Goal: Information Seeking & Learning: Learn about a topic

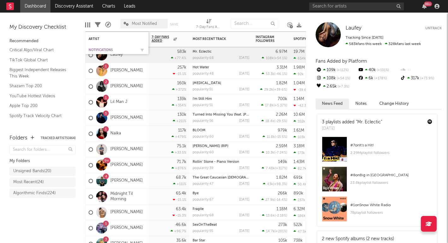
click at [98, 50] on div "Notifications" at bounding box center [112, 50] width 47 height 4
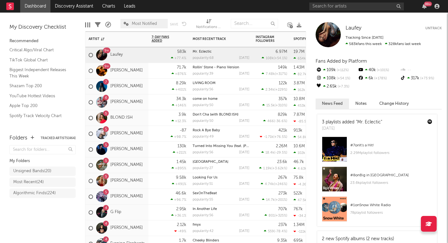
click at [144, 75] on div "9+ Blake Whiten" at bounding box center [116, 71] width 63 height 16
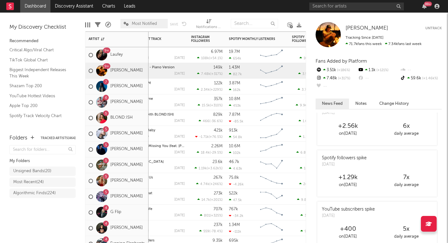
scroll to position [22, 0]
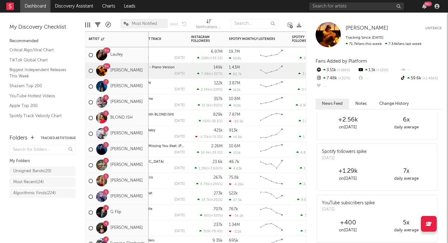
click at [139, 90] on div "7 maryjo" at bounding box center [116, 87] width 63 height 16
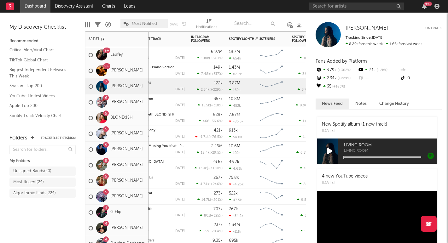
scroll to position [334, 0]
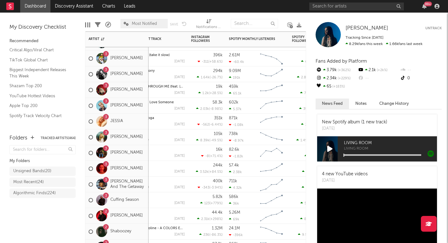
click at [144, 190] on div "3 Eddie And The Getaway" at bounding box center [117, 185] width 57 height 18
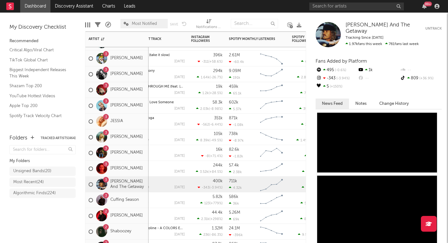
scroll to position [150, 0]
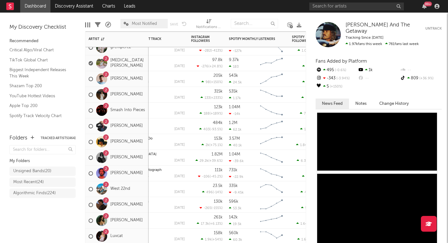
click at [143, 195] on div "2 West 22nd" at bounding box center [116, 190] width 63 height 16
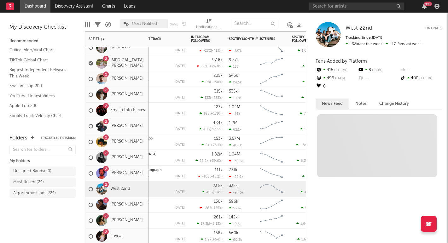
scroll to position [0, 0]
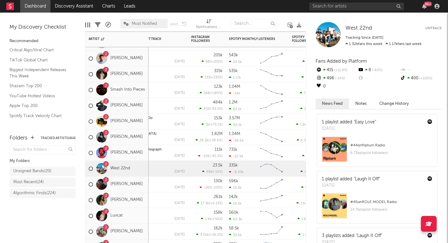
click at [145, 207] on div "2 Isabel van Gelder" at bounding box center [116, 201] width 63 height 16
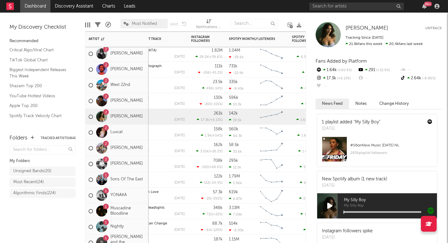
click at [143, 170] on div "2 Jonas Conner" at bounding box center [116, 164] width 63 height 16
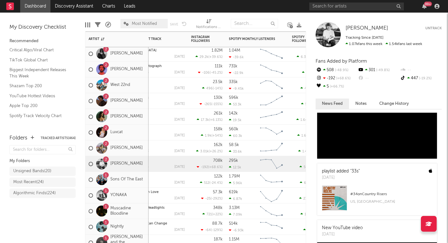
scroll to position [59, 0]
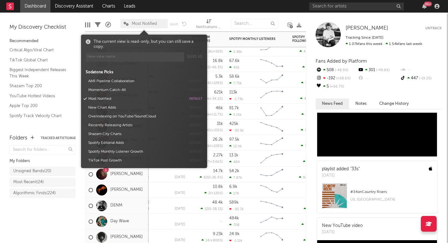
click at [151, 23] on span "Most Notified" at bounding box center [144, 24] width 25 height 4
click at [115, 88] on button "Momentum Catch-All" at bounding box center [136, 90] width 100 height 9
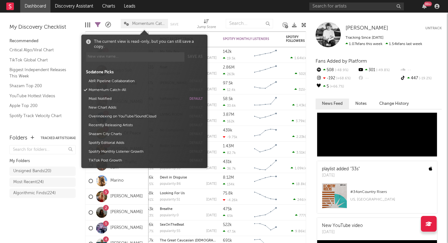
click at [60, 216] on div "My Folders Unsigned Bands ( 20 ) Most Recent ( 24 ) Algorithmic Finds ( 224 )" at bounding box center [42, 180] width 66 height 73
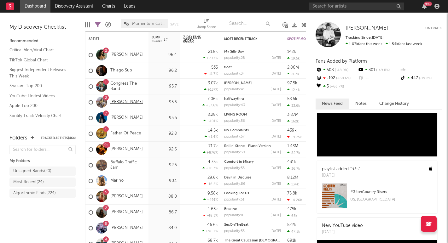
click at [134, 101] on link "Chelsea Jordan" at bounding box center [126, 102] width 32 height 5
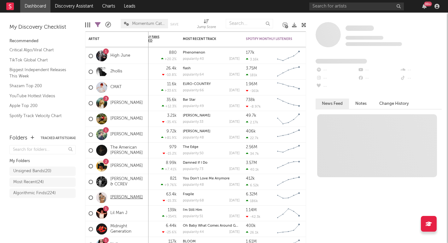
click at [127, 199] on link "Cameron Whitcomb" at bounding box center [126, 197] width 32 height 5
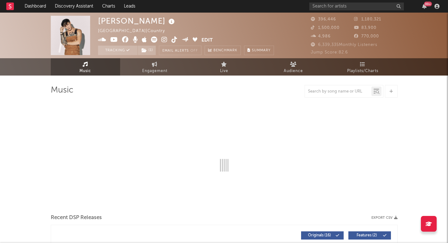
select select "6m"
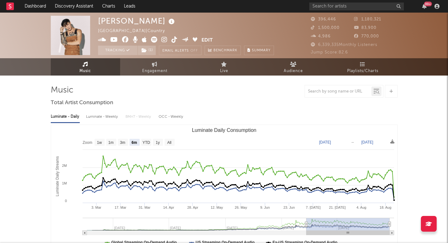
click at [111, 117] on div "Luminate - Weekly" at bounding box center [102, 117] width 33 height 11
select select "6m"
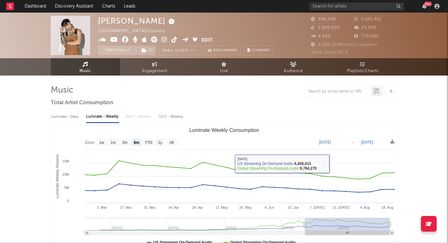
click at [62, 118] on div "Luminate - Daily" at bounding box center [65, 117] width 29 height 11
select select "6m"
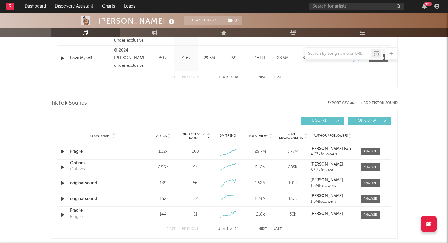
scroll to position [373, 0]
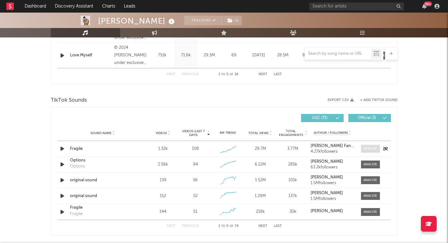
click at [373, 148] on div at bounding box center [371, 149] width 14 height 5
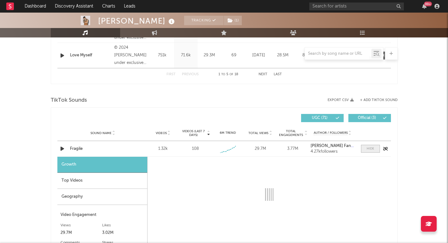
select select "1w"
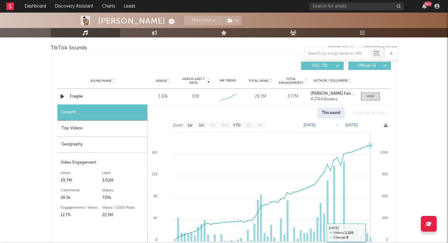
scroll to position [423, 0]
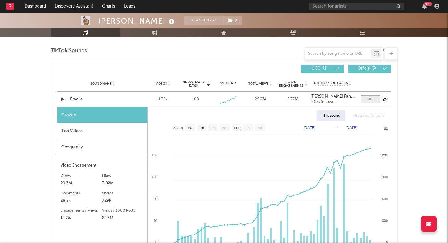
click at [371, 102] on span at bounding box center [370, 100] width 19 height 8
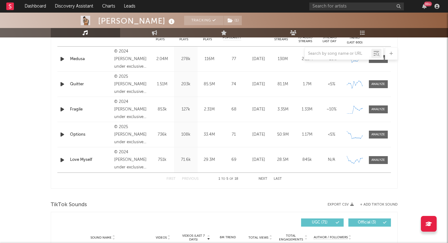
scroll to position [267, 0]
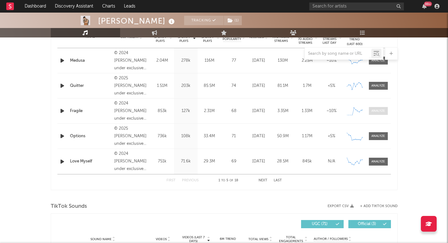
click at [374, 111] on div at bounding box center [378, 111] width 14 height 5
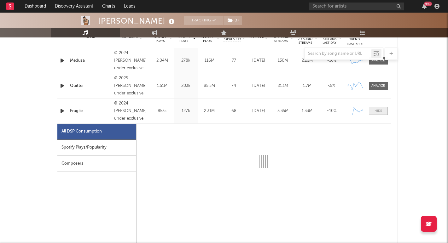
select select "1w"
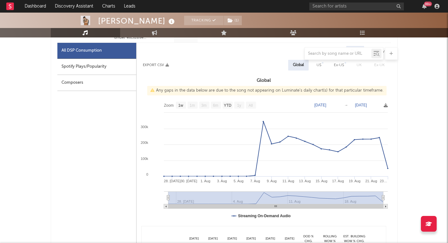
scroll to position [340, 0]
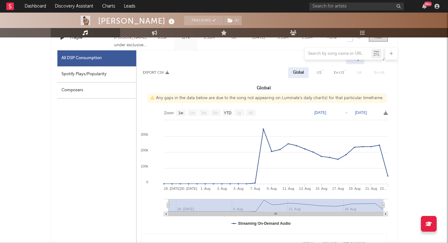
click at [320, 74] on div "US" at bounding box center [319, 73] width 5 height 8
select select "1w"
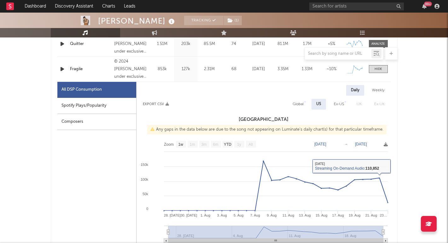
scroll to position [293, 0]
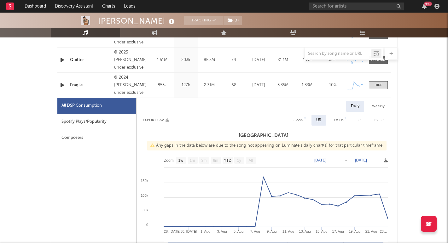
click at [341, 120] on div "Ex-US" at bounding box center [339, 121] width 10 height 8
select select "1w"
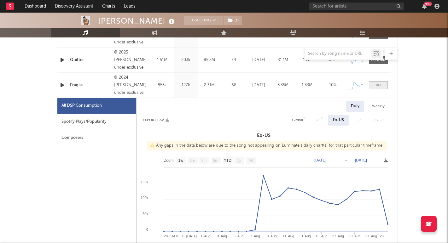
click at [379, 85] on div at bounding box center [379, 85] width 8 height 5
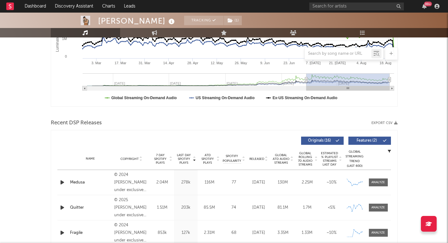
scroll to position [137, 0]
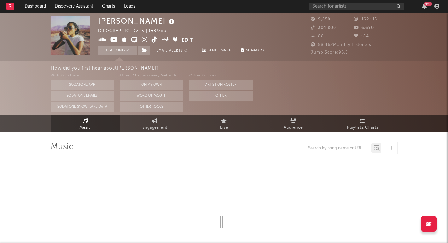
select select "6m"
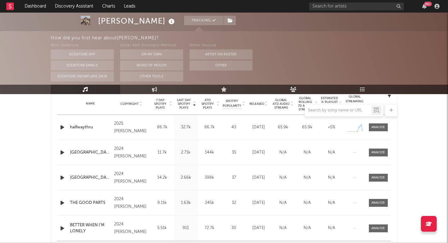
scroll to position [266, 0]
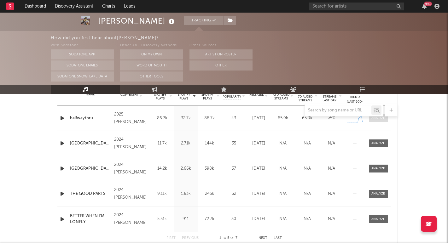
click at [379, 121] on span at bounding box center [378, 118] width 19 height 8
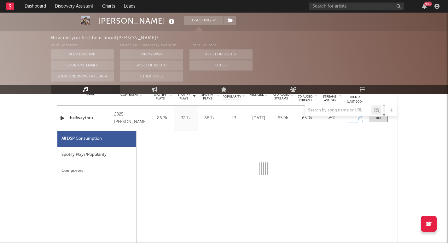
select select "1w"
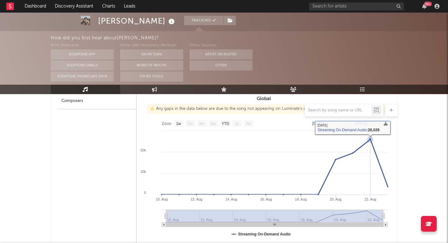
scroll to position [310, 0]
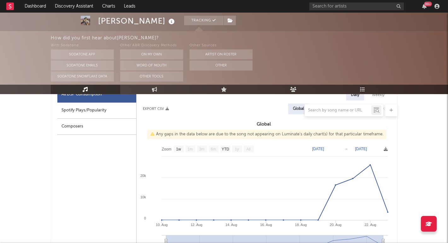
click at [117, 113] on div at bounding box center [224, 110] width 347 height 13
click at [90, 112] on div at bounding box center [224, 110] width 347 height 13
click at [82, 117] on div "Spotify Plays/Popularity" at bounding box center [96, 111] width 79 height 16
select select "1w"
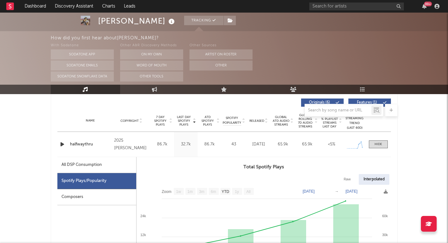
scroll to position [239, 0]
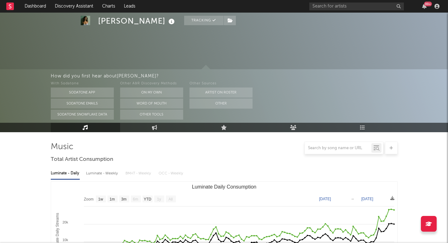
select select "1w"
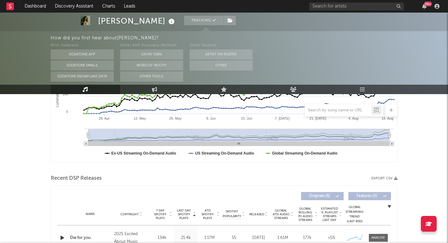
scroll to position [107, 0]
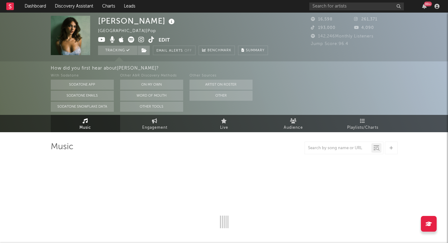
select select "1w"
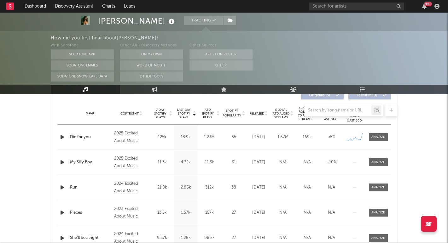
scroll to position [248, 0]
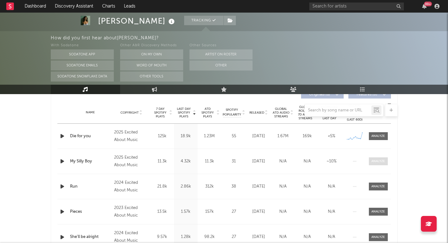
click at [375, 164] on span at bounding box center [378, 162] width 19 height 8
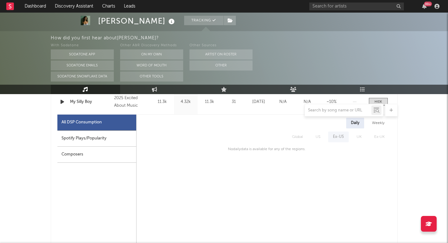
scroll to position [308, 0]
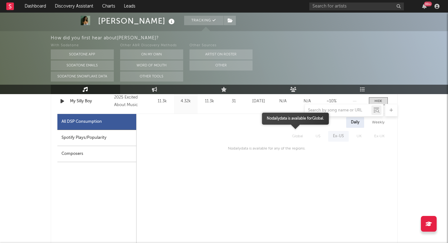
click at [305, 137] on span "Global" at bounding box center [298, 136] width 24 height 11
click at [317, 138] on span "US" at bounding box center [317, 136] width 17 height 11
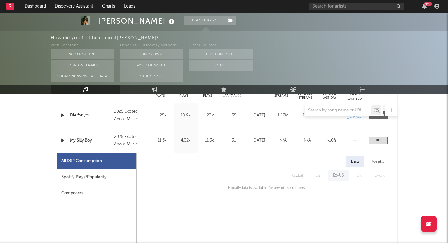
scroll to position [263, 0]
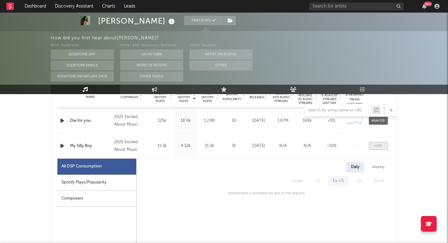
click at [373, 148] on span at bounding box center [378, 146] width 19 height 8
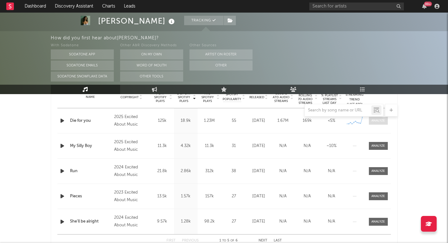
click at [374, 121] on div at bounding box center [378, 121] width 14 height 5
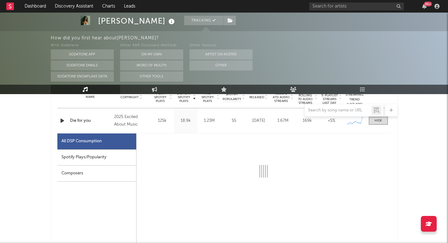
select select "1w"
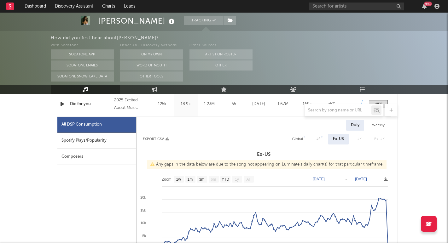
scroll to position [301, 0]
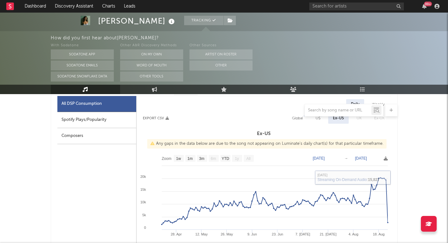
click at [113, 125] on div "Spotify Plays/Popularity" at bounding box center [96, 120] width 79 height 16
select select "1w"
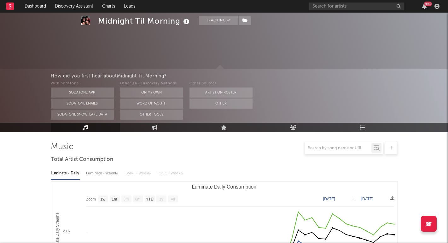
select select "1w"
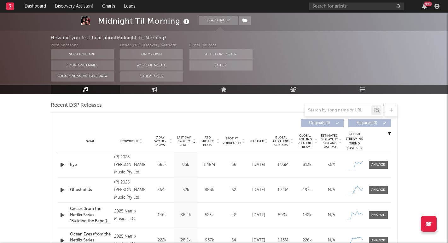
scroll to position [225, 0]
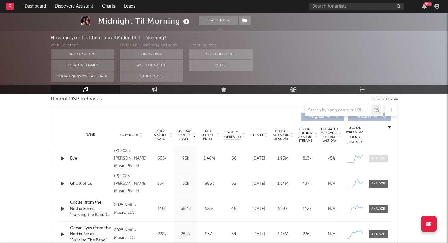
click at [379, 160] on div at bounding box center [378, 158] width 14 height 5
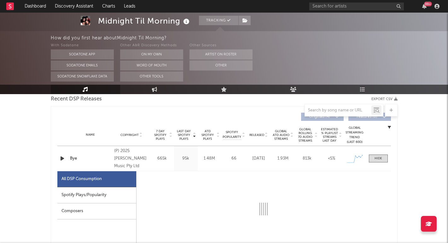
select select "1w"
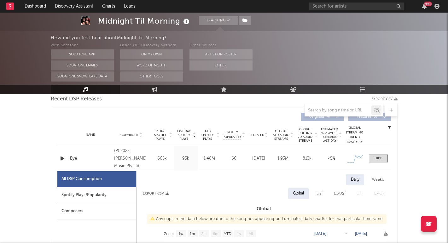
click at [124, 197] on div "Spotify Plays/Popularity" at bounding box center [96, 196] width 79 height 16
select select "1w"
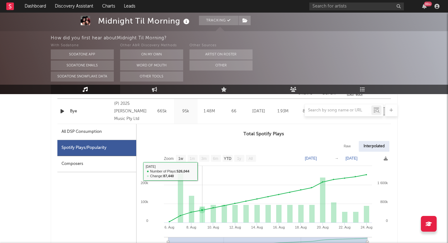
scroll to position [274, 0]
